Goal: Information Seeking & Learning: Learn about a topic

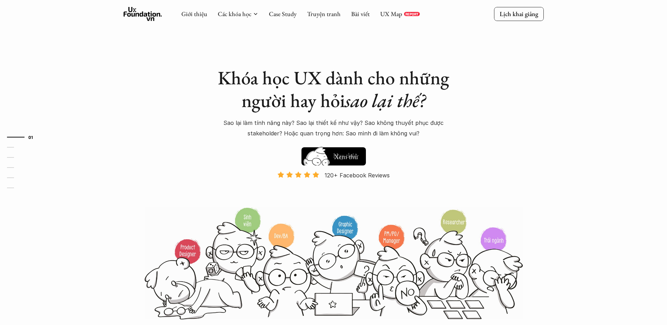
click at [348, 130] on p "Sao lại làm tính năng này? Sao lại thiết kế như vậy? Sao không thuyết phục được…" at bounding box center [333, 128] width 245 height 21
click at [389, 19] on div "Giới thiệu Các khóa học Case Study Truyện tranh Bài viết UX Map REPORT" at bounding box center [300, 14] width 238 height 14
click at [394, 15] on link "UX Map" at bounding box center [391, 14] width 22 height 8
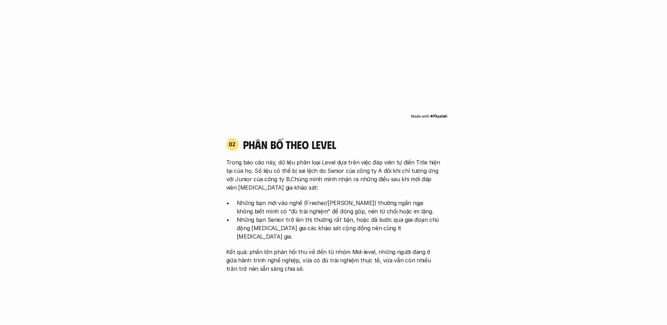
scroll to position [654, 0]
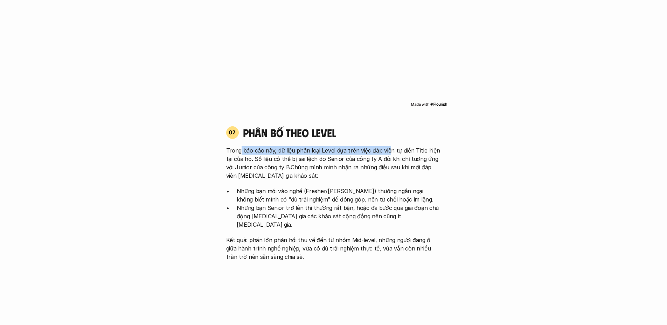
drag, startPoint x: 254, startPoint y: 151, endPoint x: 389, endPoint y: 153, distance: 135.2
click at [389, 153] on p "Trong báo cáo này, dữ liệu phân loại Level dựa trên việc đáp viên tự điền Title…" at bounding box center [333, 163] width 215 height 34
click at [408, 154] on p "Trong báo cáo này, dữ liệu phân loại Level dựa trên việc đáp viên tự điền Title…" at bounding box center [333, 163] width 215 height 34
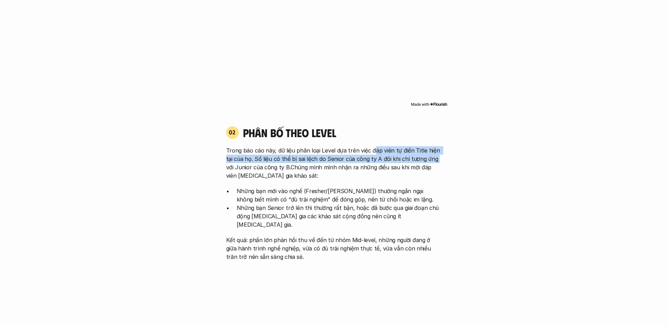
drag, startPoint x: 373, startPoint y: 150, endPoint x: 477, endPoint y: 158, distance: 104.7
click at [403, 158] on p "Trong báo cáo này, dữ liệu phân loại Level dựa trên việc đáp viên tự điền Title…" at bounding box center [333, 163] width 215 height 34
drag, startPoint x: 348, startPoint y: 159, endPoint x: 446, endPoint y: 162, distance: 97.8
click at [446, 162] on div "02 phân bố theo Level Trong báo cáo này, dữ liệu phân loại Level dựa trên việc …" at bounding box center [334, 194] width 228 height 136
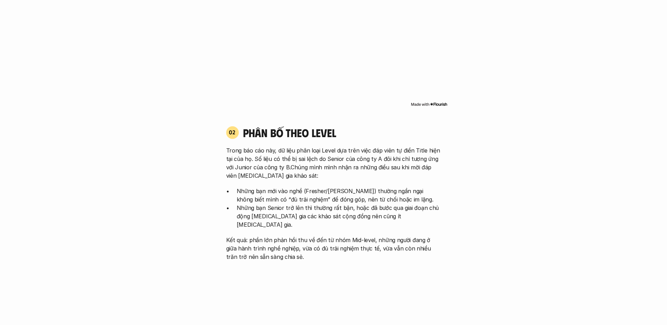
click at [309, 171] on p "Trong báo cáo này, dữ liệu phân loại Level dựa trên việc đáp viên tự điền Title…" at bounding box center [333, 163] width 215 height 34
drag, startPoint x: 301, startPoint y: 170, endPoint x: 392, endPoint y: 175, distance: 91.6
click at [392, 175] on p "Trong báo cáo này, dữ liệu phân loại Level dựa trên việc đáp viên tự điền Title…" at bounding box center [333, 163] width 215 height 34
click at [284, 198] on p "Những bạn mới vào nghề (Fresher/[PERSON_NAME]) thường ngần ngại không biết mình…" at bounding box center [339, 195] width 205 height 17
drag, startPoint x: 220, startPoint y: 200, endPoint x: 311, endPoint y: 200, distance: 91.8
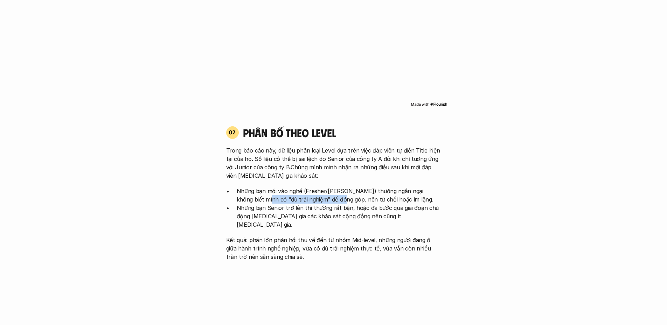
click at [311, 200] on div "02 phân bố theo Level Trong báo cáo này, dữ liệu phân loại Level dựa trên việc …" at bounding box center [334, 194] width 228 height 136
click at [327, 195] on p "Những bạn mới vào nghề (Fresher/[PERSON_NAME]) thường ngần ngại không biết mình…" at bounding box center [339, 195] width 205 height 17
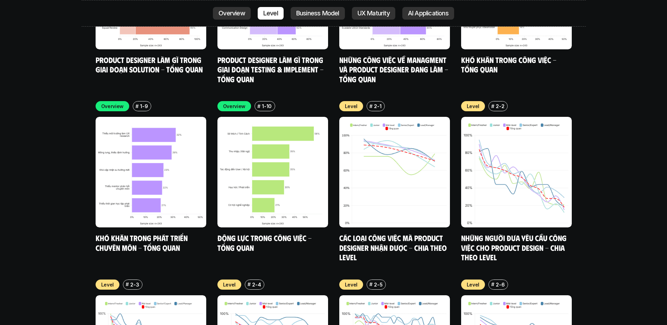
scroll to position [2428, 0]
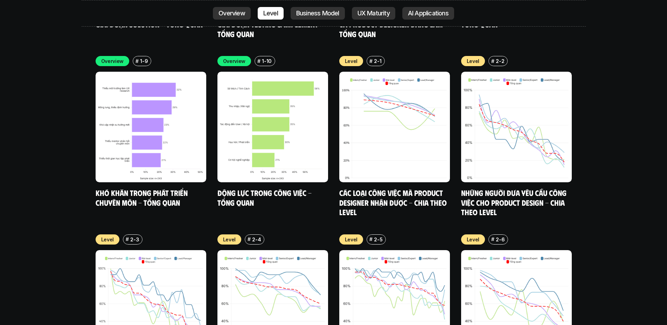
drag, startPoint x: 0, startPoint y: 151, endPoint x: 7, endPoint y: 151, distance: 7.0
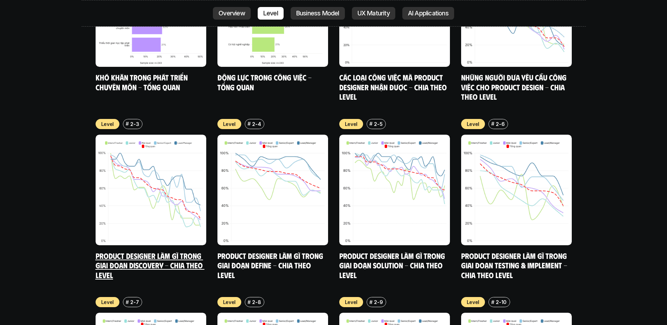
scroll to position [2615, 0]
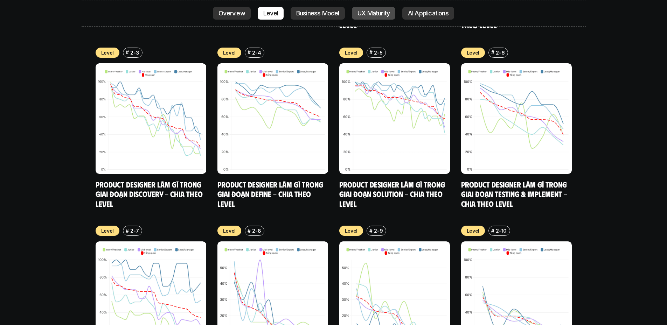
click at [369, 14] on p "UX Maturity" at bounding box center [374, 13] width 32 height 7
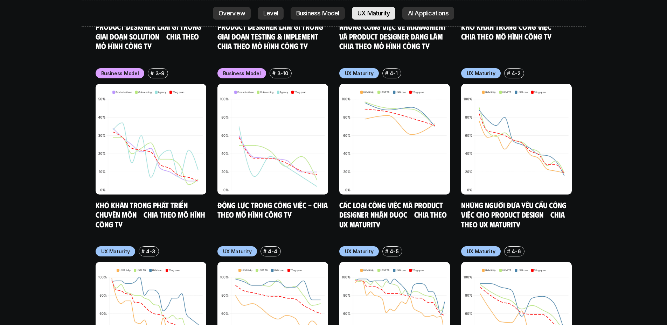
scroll to position [3311, 0]
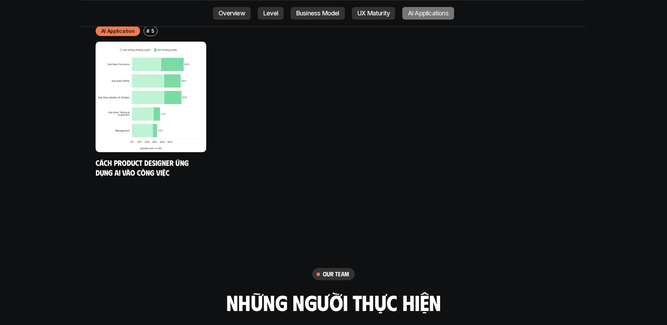
scroll to position [3871, 0]
